Goal: Task Accomplishment & Management: Manage account settings

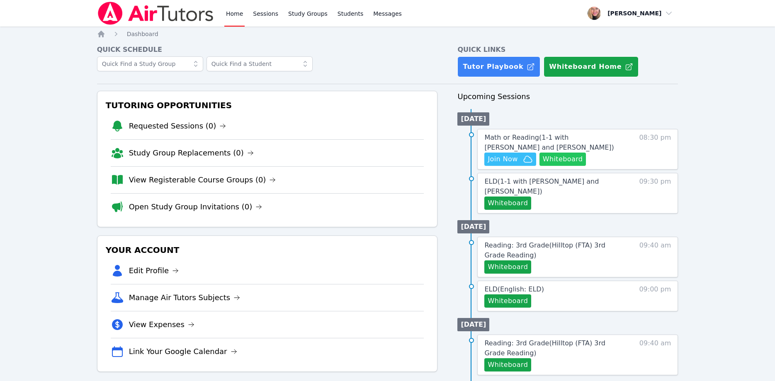
click at [571, 160] on button "Whiteboard" at bounding box center [563, 159] width 47 height 13
click at [150, 124] on link "Requested Sessions (1)" at bounding box center [183, 126] width 109 height 12
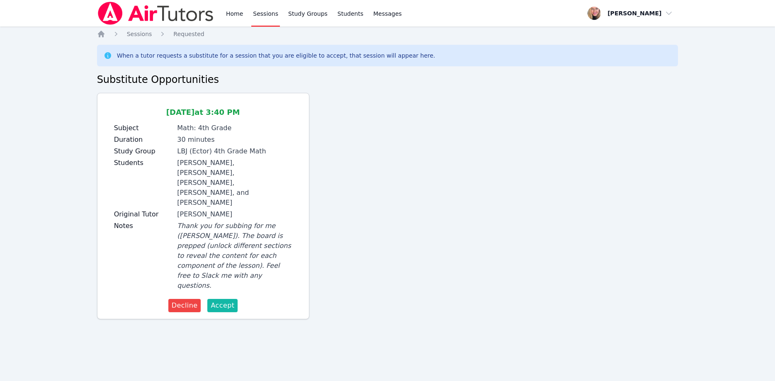
click at [231, 301] on span "Accept" at bounding box center [223, 306] width 24 height 10
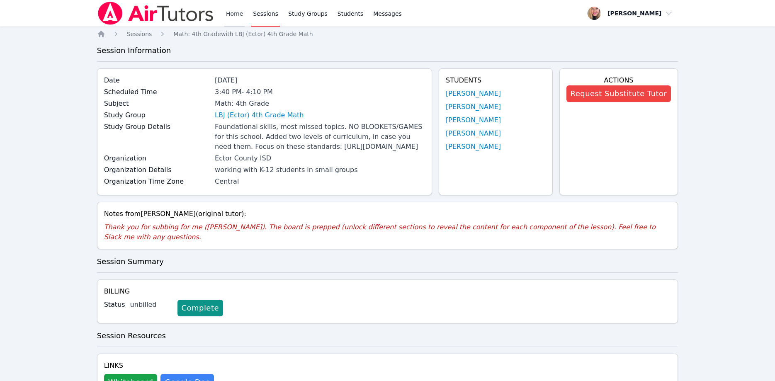
click at [232, 15] on link "Home" at bounding box center [234, 13] width 20 height 27
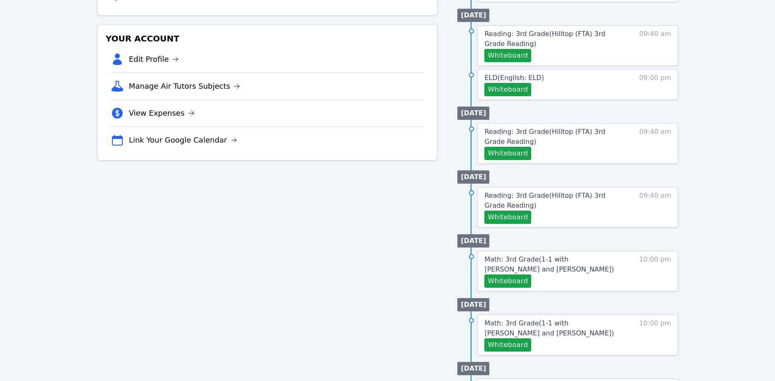
scroll to position [294, 0]
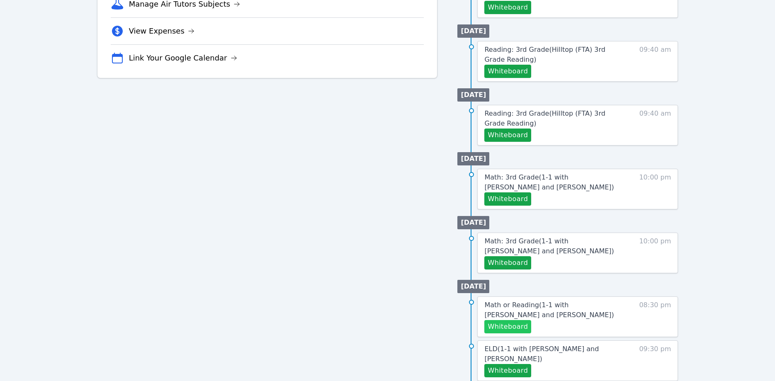
click at [526, 320] on button "Whiteboard" at bounding box center [508, 326] width 47 height 13
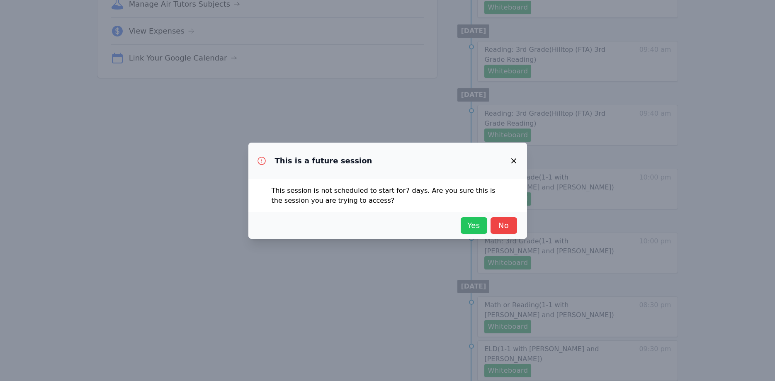
click at [475, 226] on span "Yes" at bounding box center [474, 226] width 18 height 12
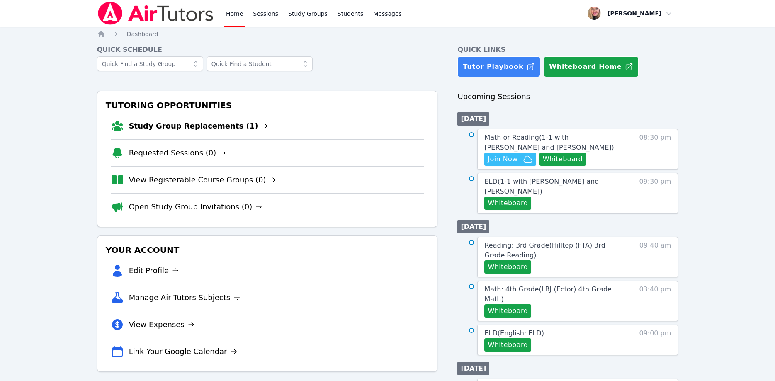
click at [196, 123] on link "Study Group Replacements (1)" at bounding box center [198, 126] width 139 height 12
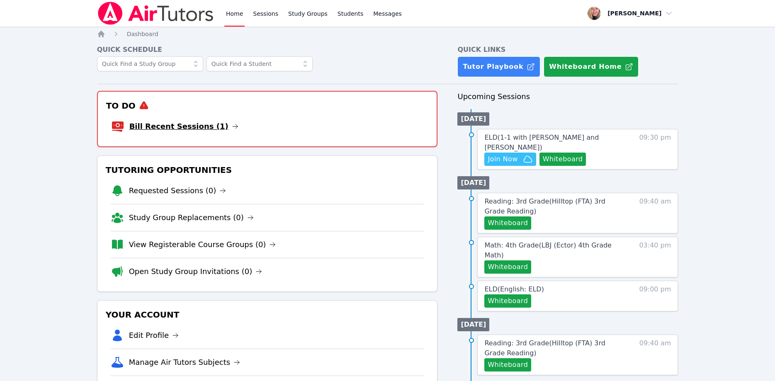
click at [163, 127] on link "Bill Recent Sessions (1)" at bounding box center [183, 127] width 109 height 12
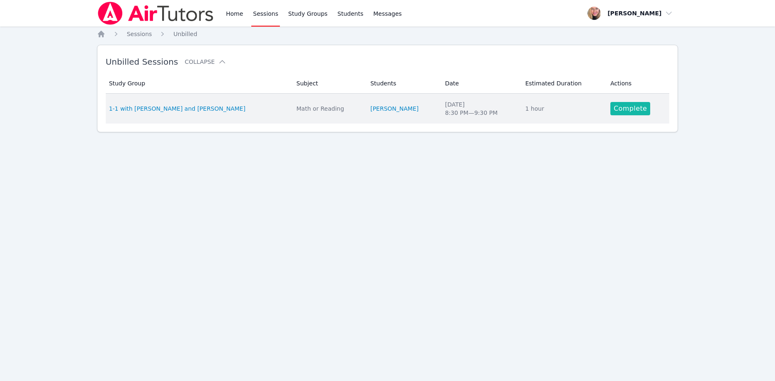
click at [622, 107] on link "Complete" at bounding box center [631, 108] width 40 height 13
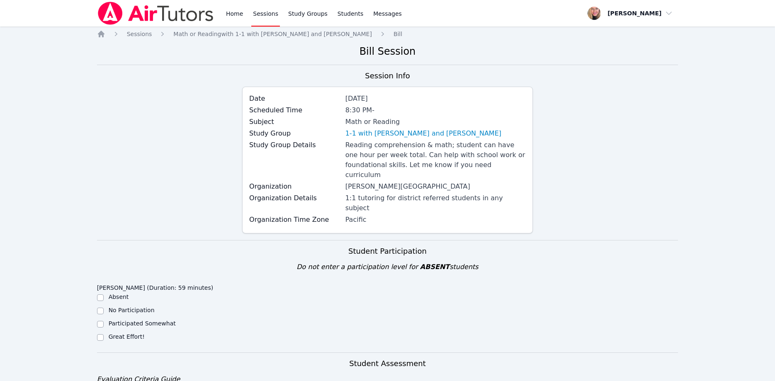
scroll to position [169, 0]
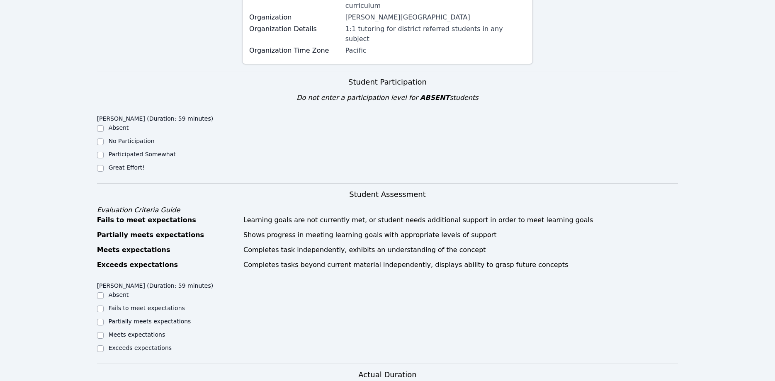
click at [133, 164] on label "Great Effort!" at bounding box center [127, 167] width 36 height 7
click at [104, 165] on input "Great Effort!" at bounding box center [100, 168] width 7 height 7
checkbox input "true"
click at [141, 318] on label "Partially meets expectations" at bounding box center [150, 321] width 83 height 7
click at [104, 319] on input "Partially meets expectations" at bounding box center [100, 322] width 7 height 7
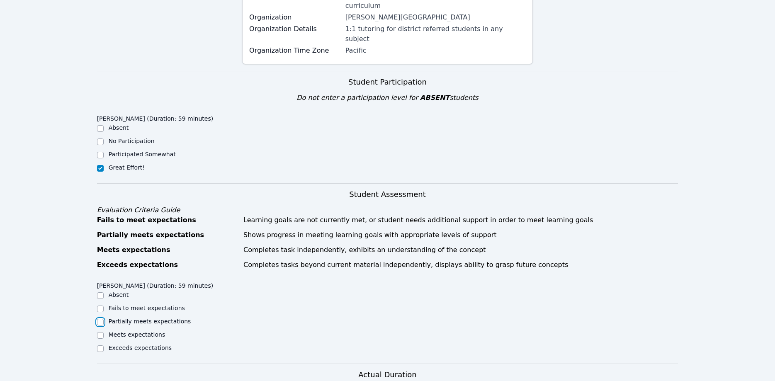
checkbox input "true"
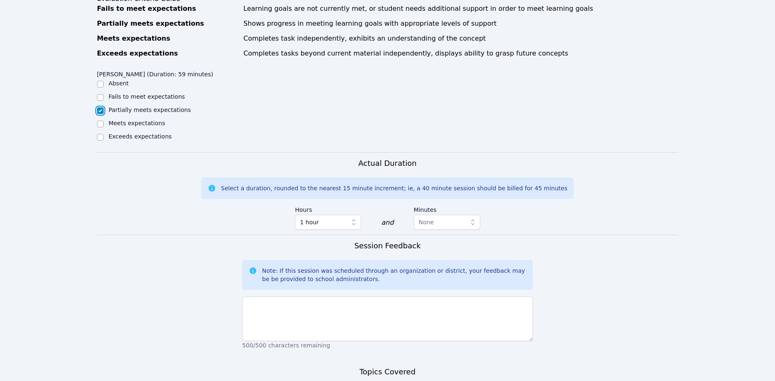
scroll to position [487, 0]
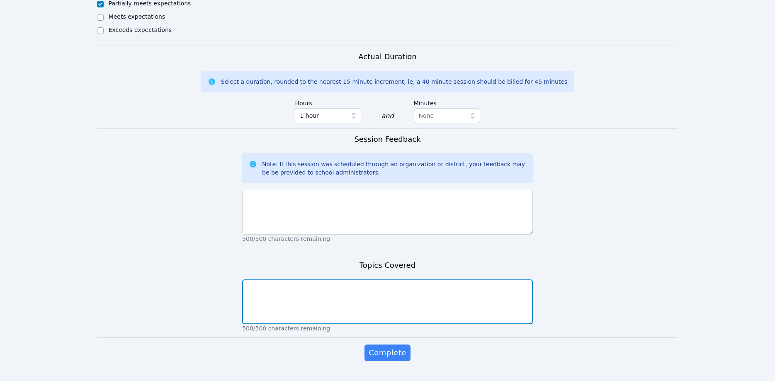
click at [295, 287] on textarea at bounding box center [387, 302] width 291 height 45
type textarea "Fractions"
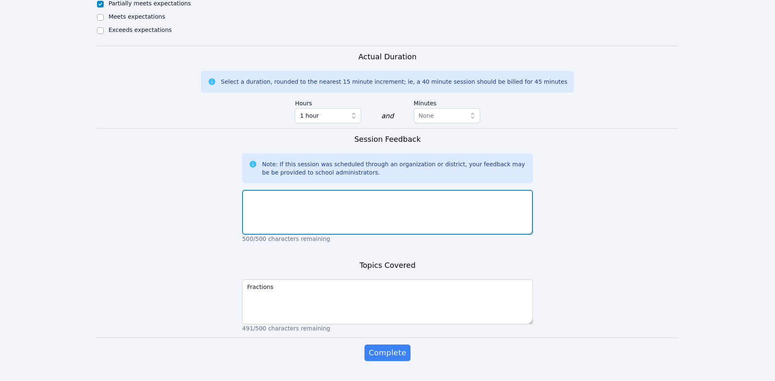
click at [420, 190] on textarea at bounding box center [387, 212] width 291 height 45
type textarea "W"
type textarea "Ella is showing a good understanding of the material covered."
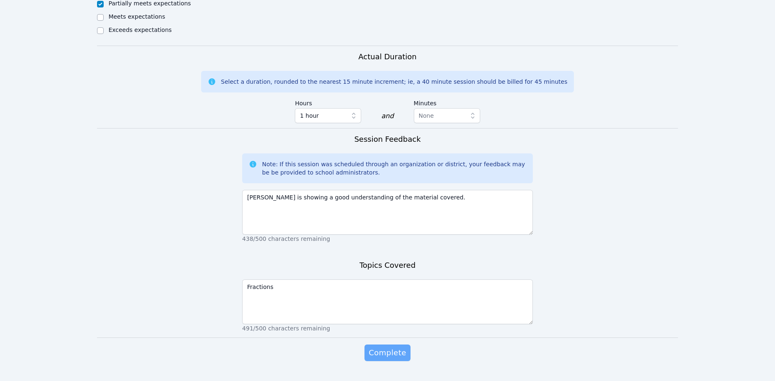
click at [395, 347] on span "Complete" at bounding box center [387, 353] width 37 height 12
